Goal: Information Seeking & Learning: Find specific fact

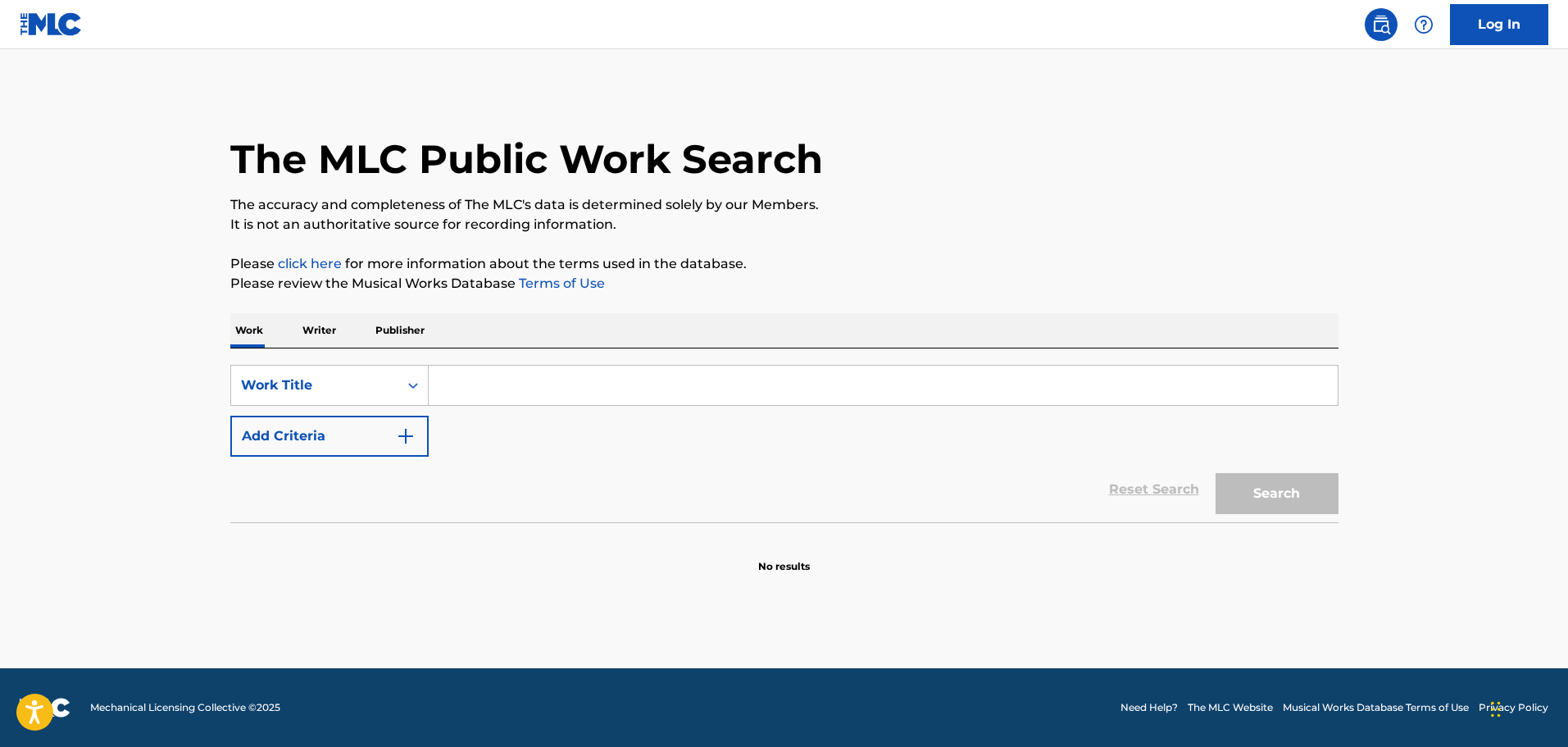
click at [497, 387] on input "Search Form" at bounding box center [883, 385] width 909 height 40
type input "purple"
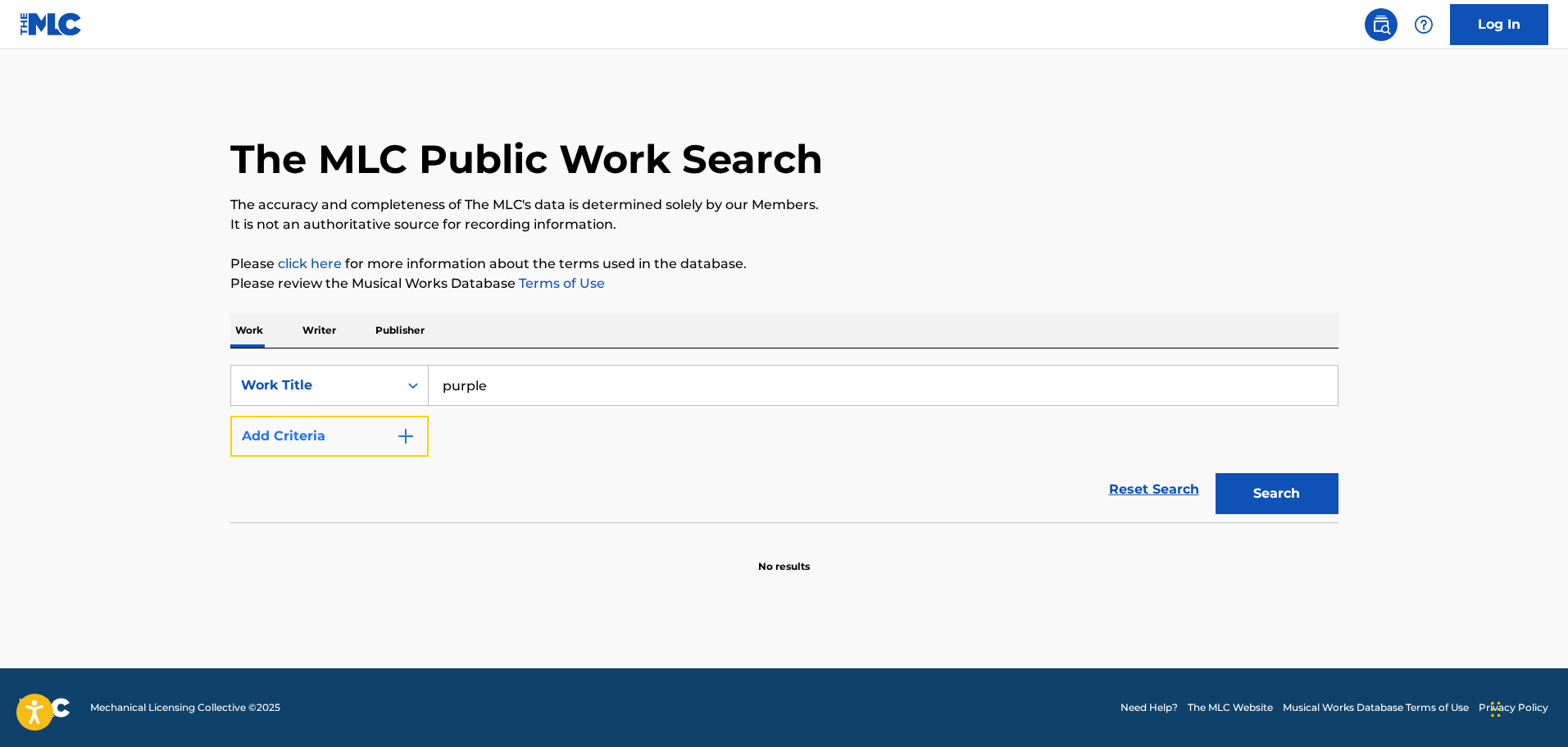
click at [353, 426] on button "Add Criteria" at bounding box center [330, 436] width 198 height 41
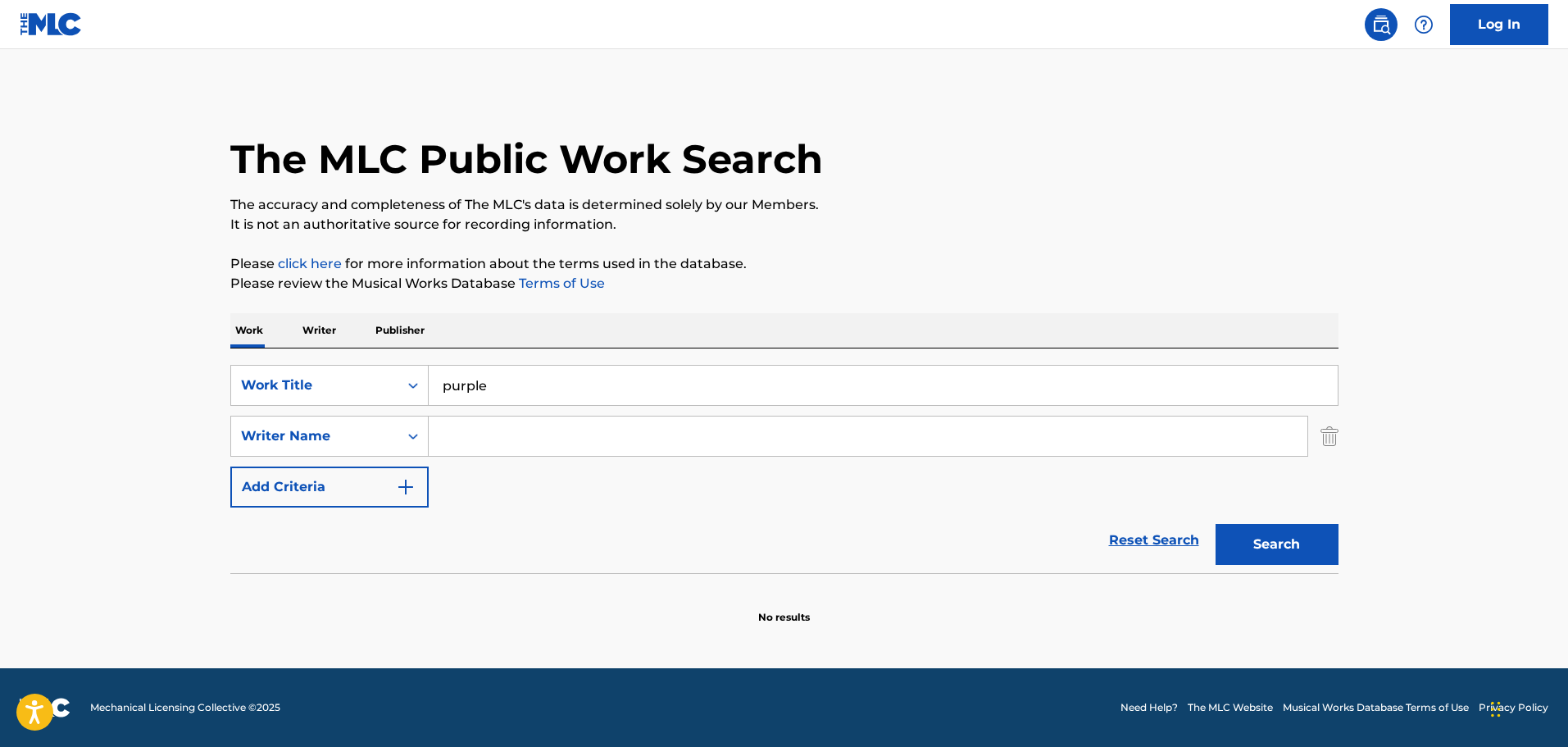
click at [551, 436] on input "Search Form" at bounding box center [868, 436] width 879 height 40
type input "[PERSON_NAME]"
click at [1216, 523] on button "Search" at bounding box center [1277, 544] width 123 height 41
click at [289, 330] on div "Work Writer Publisher" at bounding box center [785, 330] width 1108 height 34
click at [320, 321] on p "Writer" at bounding box center [319, 330] width 43 height 34
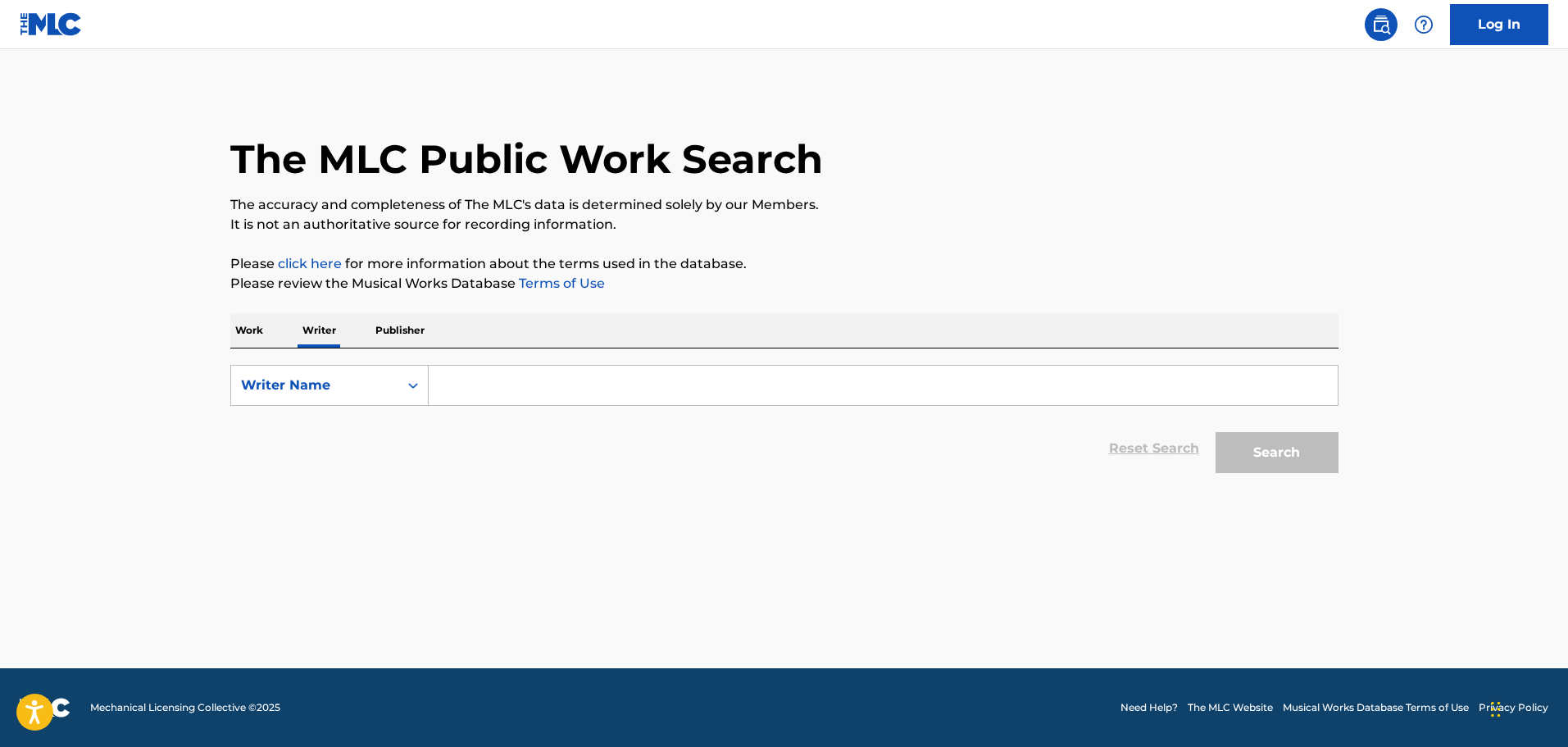
click at [246, 334] on p "Work" at bounding box center [250, 330] width 38 height 34
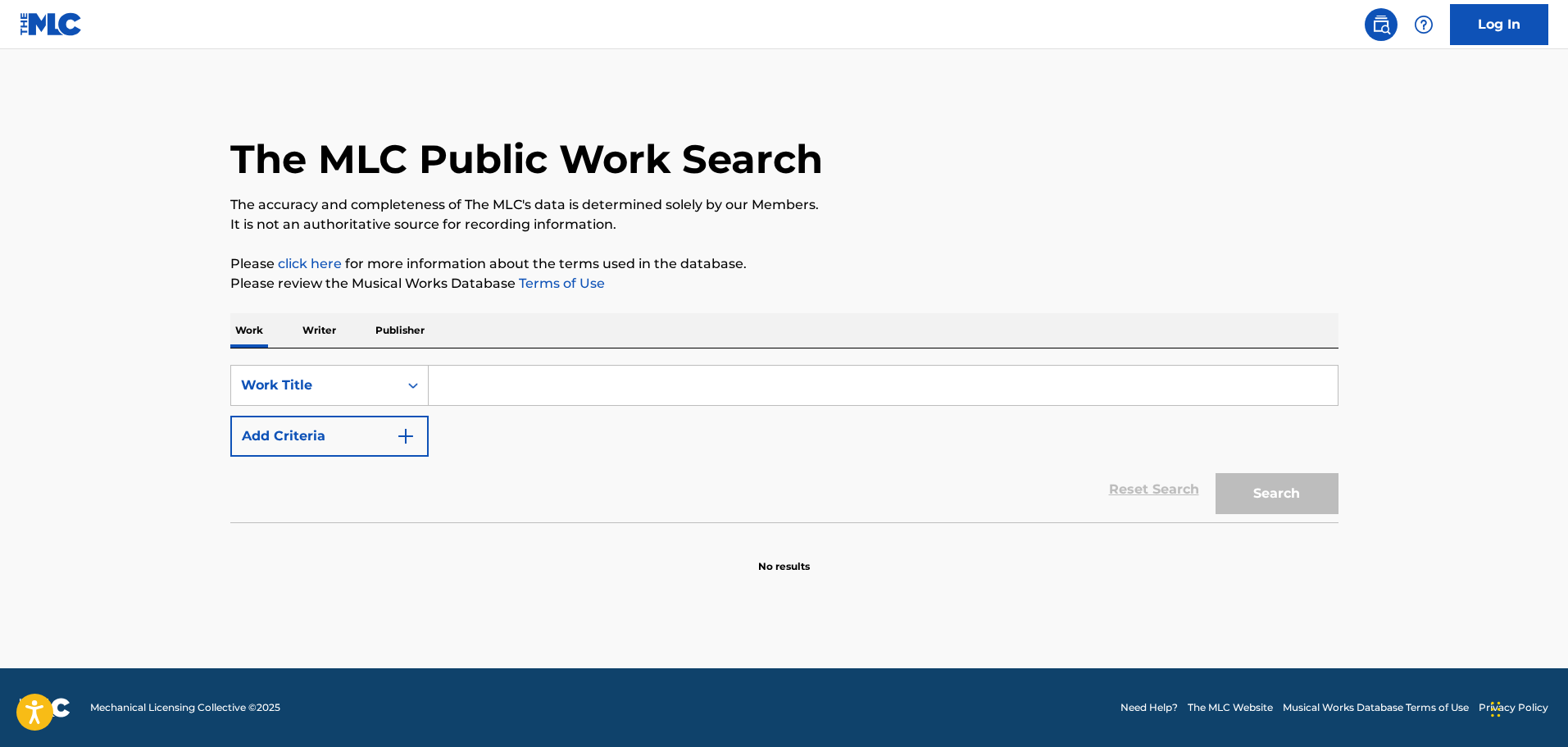
click at [509, 377] on input "Search Form" at bounding box center [883, 385] width 909 height 40
type input "RAMBLIN"
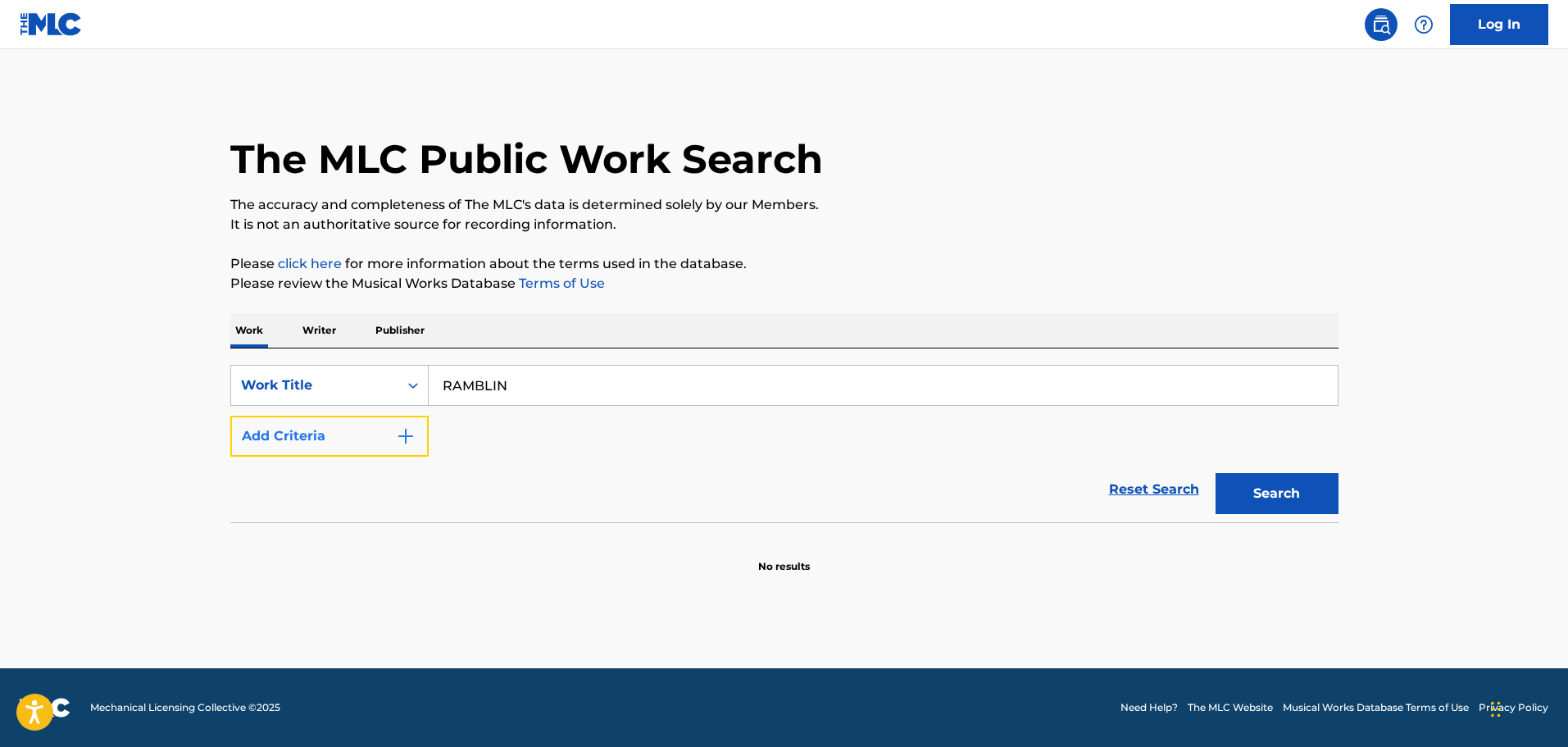
click at [375, 452] on button "Add Criteria" at bounding box center [330, 436] width 198 height 41
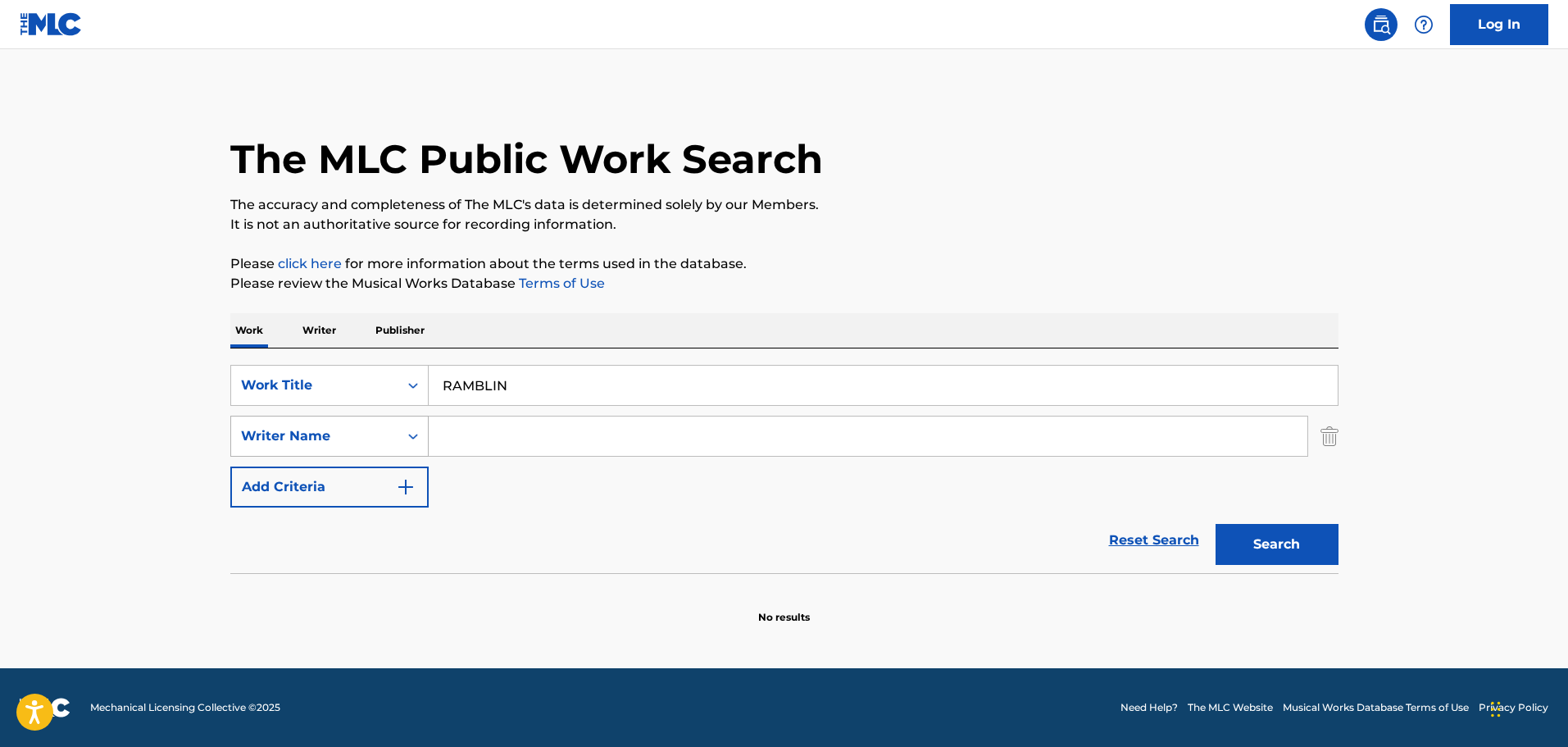
click at [420, 434] on icon "Search Form" at bounding box center [413, 436] width 16 height 16
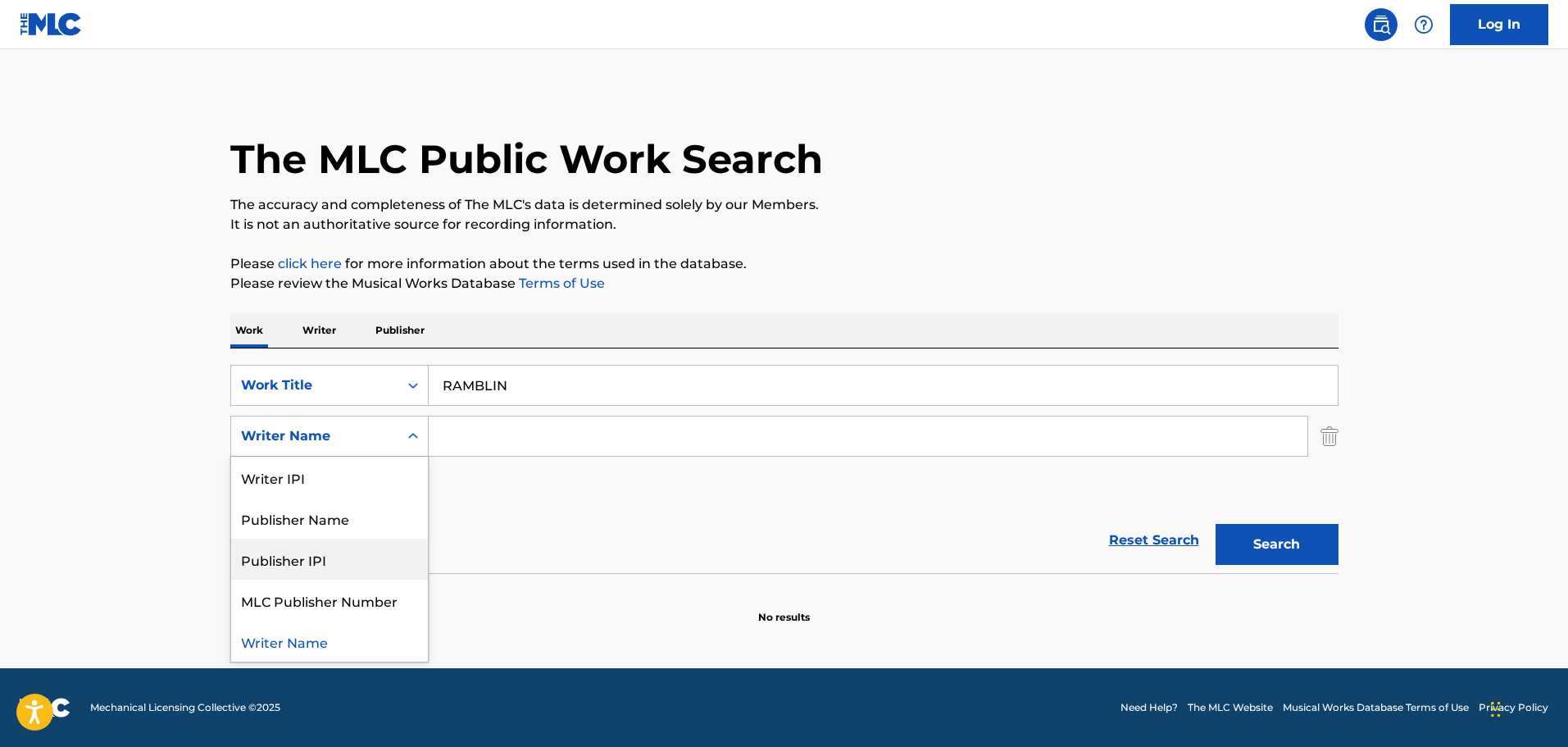
click at [524, 426] on input "Search Form" at bounding box center [868, 436] width 879 height 40
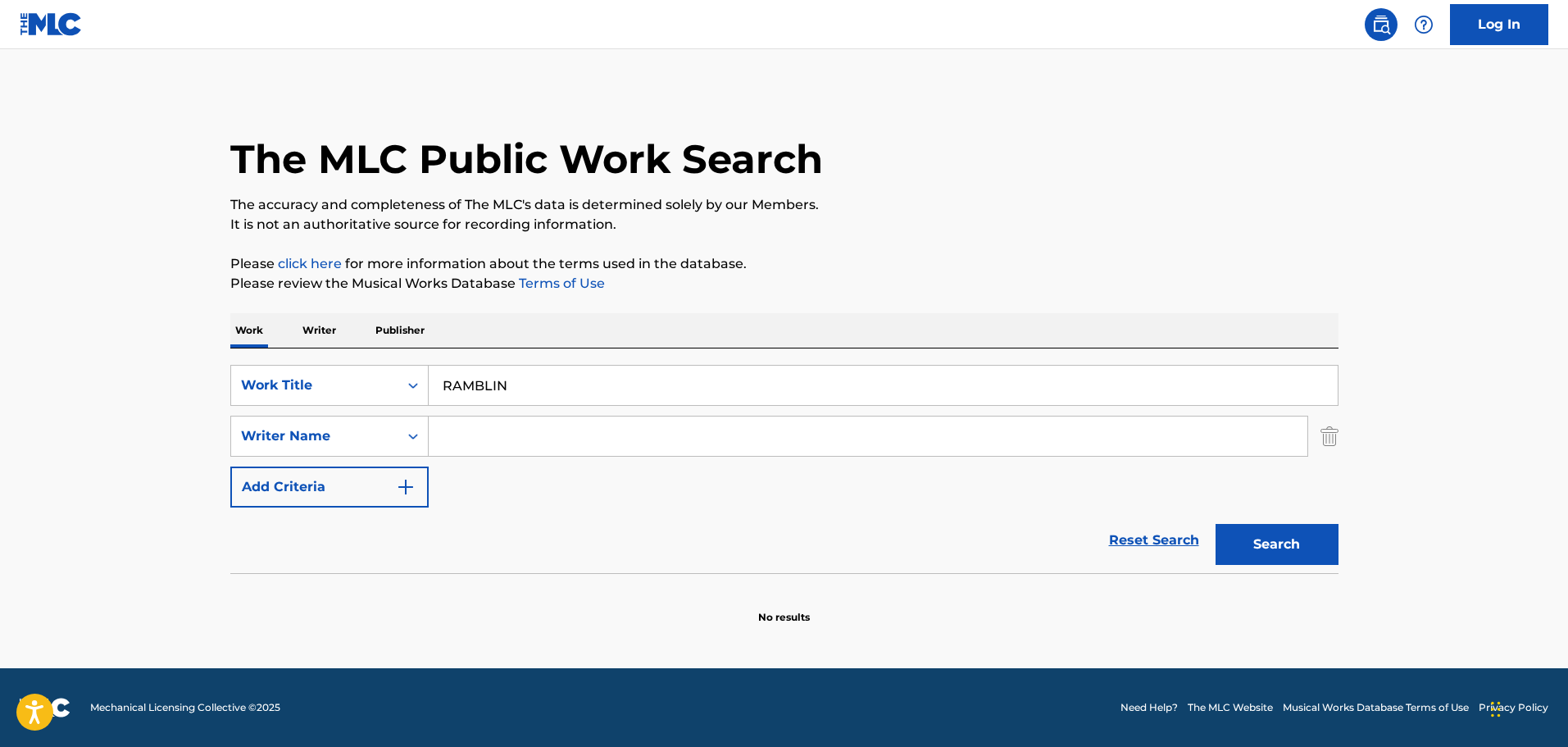
click at [593, 377] on input "RAMBLIN" at bounding box center [883, 385] width 909 height 40
click at [592, 377] on input "RAMBLIN" at bounding box center [883, 385] width 909 height 40
click at [528, 432] on input "Search Form" at bounding box center [868, 436] width 879 height 40
paste input "[PERSON_NAME]"
click at [1247, 542] on button "Search" at bounding box center [1277, 544] width 123 height 41
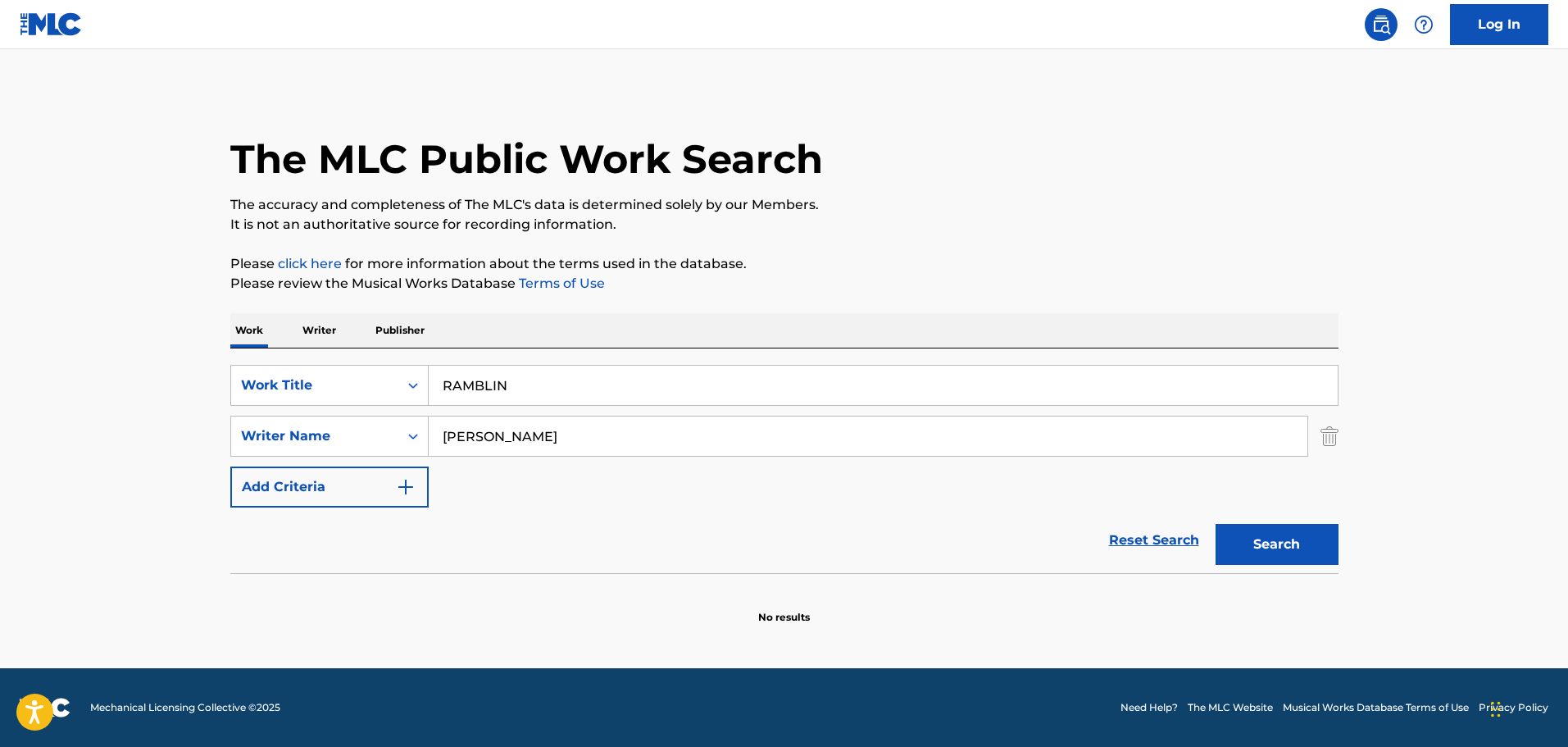
click at [543, 447] on input "[PERSON_NAME]" at bounding box center [868, 436] width 879 height 40
click at [1216, 523] on button "Search" at bounding box center [1277, 544] width 123 height 41
click at [559, 421] on input "[PERSON_NAME]" at bounding box center [868, 436] width 879 height 40
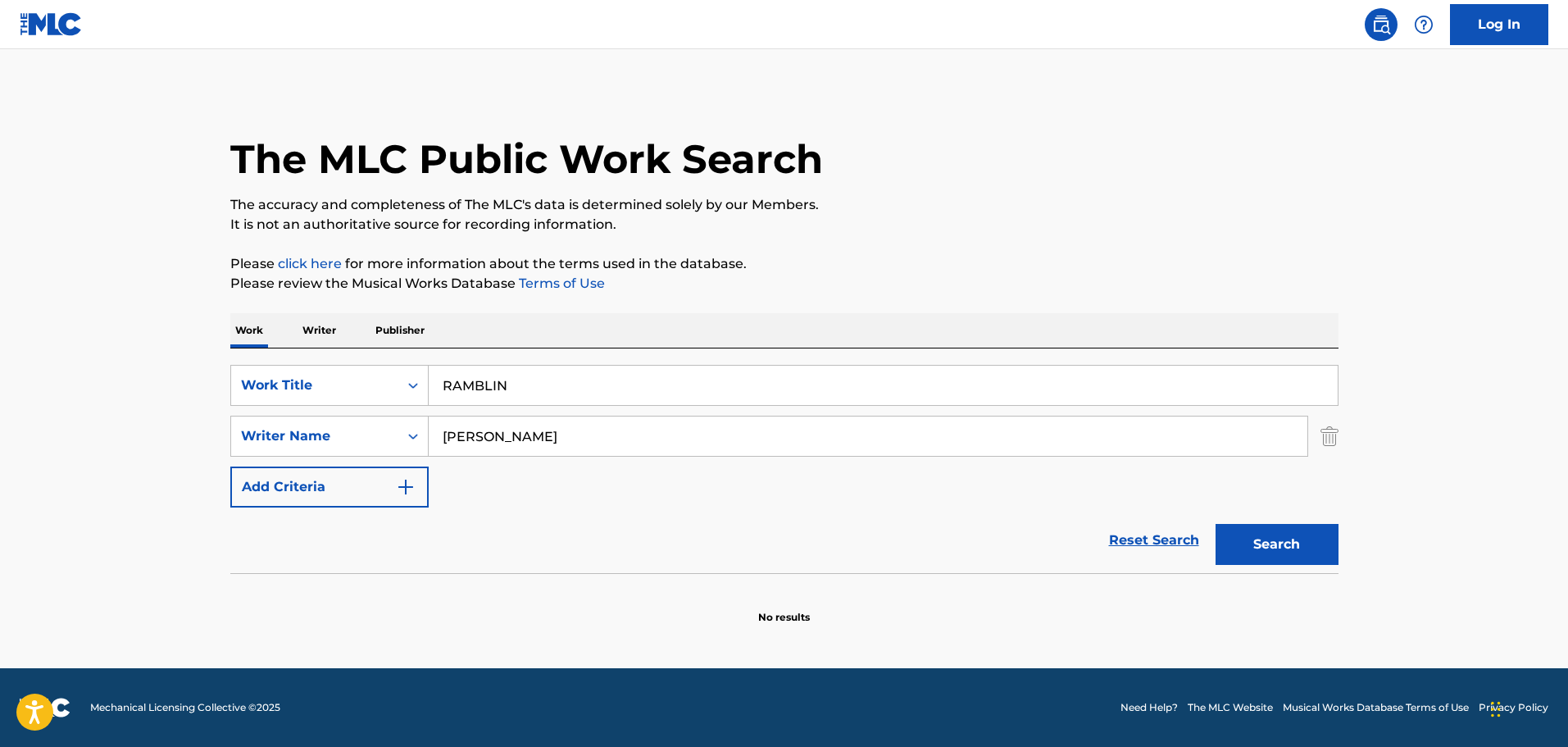
click at [559, 421] on input "[PERSON_NAME]" at bounding box center [868, 436] width 879 height 40
type input "[PERSON_NAME]"
click at [1216, 523] on button "Search" at bounding box center [1277, 544] width 123 height 41
